Goal: Transaction & Acquisition: Purchase product/service

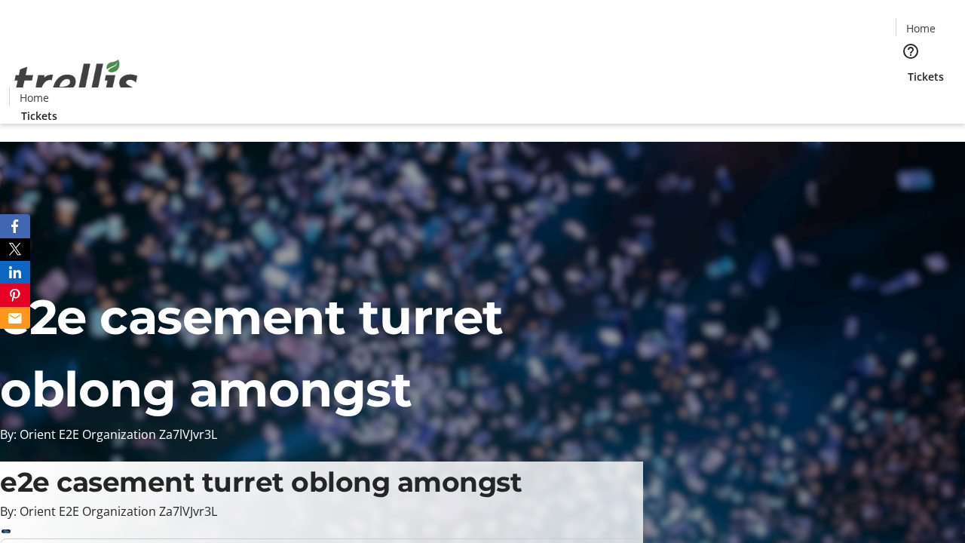
click at [907, 69] on span "Tickets" at bounding box center [925, 77] width 36 height 16
